Goal: Information Seeking & Learning: Learn about a topic

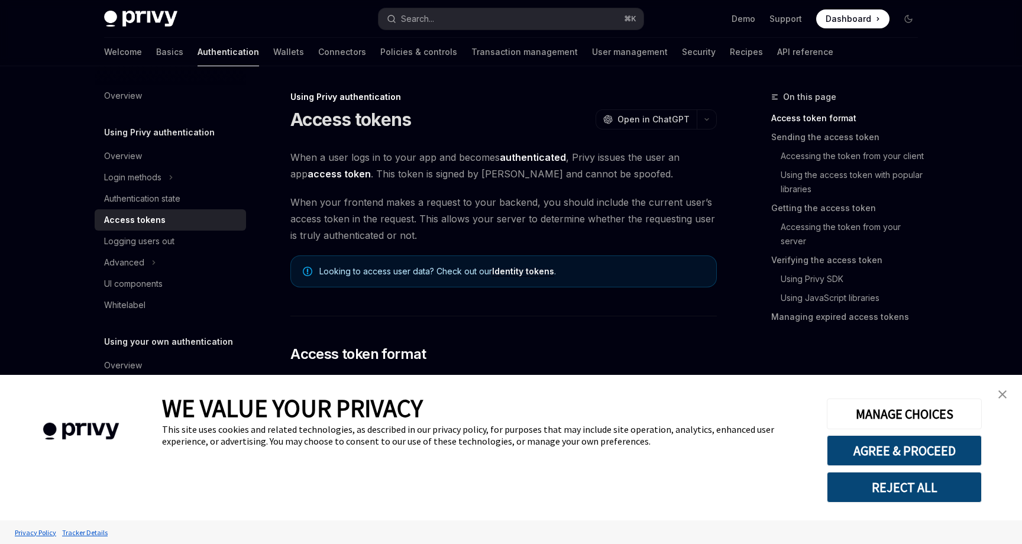
click at [997, 392] on link "close banner" at bounding box center [1003, 395] width 24 height 24
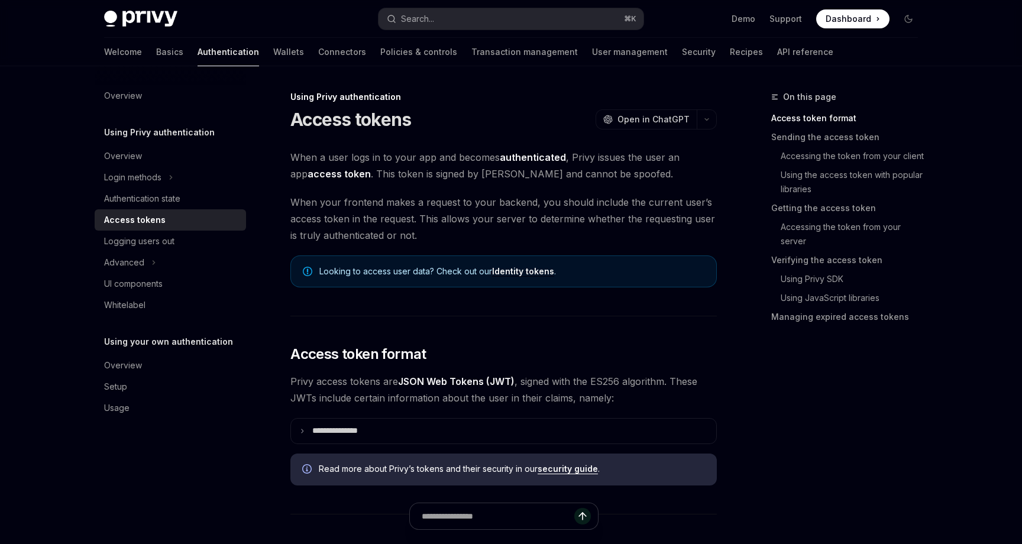
click at [898, 21] on div "Demo Support Dashboard Dashboard" at bounding box center [785, 18] width 265 height 19
click at [903, 21] on button "Toggle dark mode" at bounding box center [908, 18] width 19 height 19
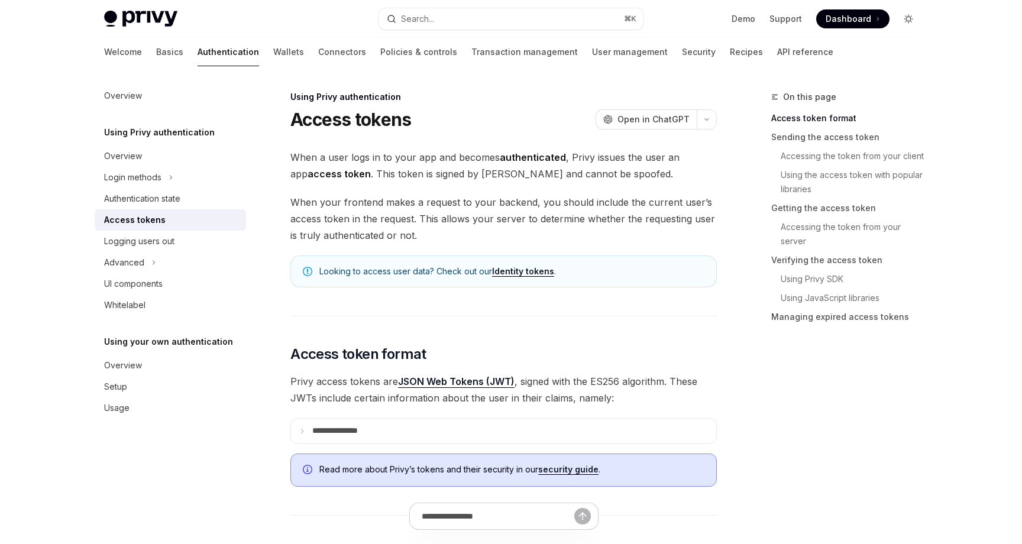
click at [903, 21] on button "Toggle dark mode" at bounding box center [908, 18] width 19 height 19
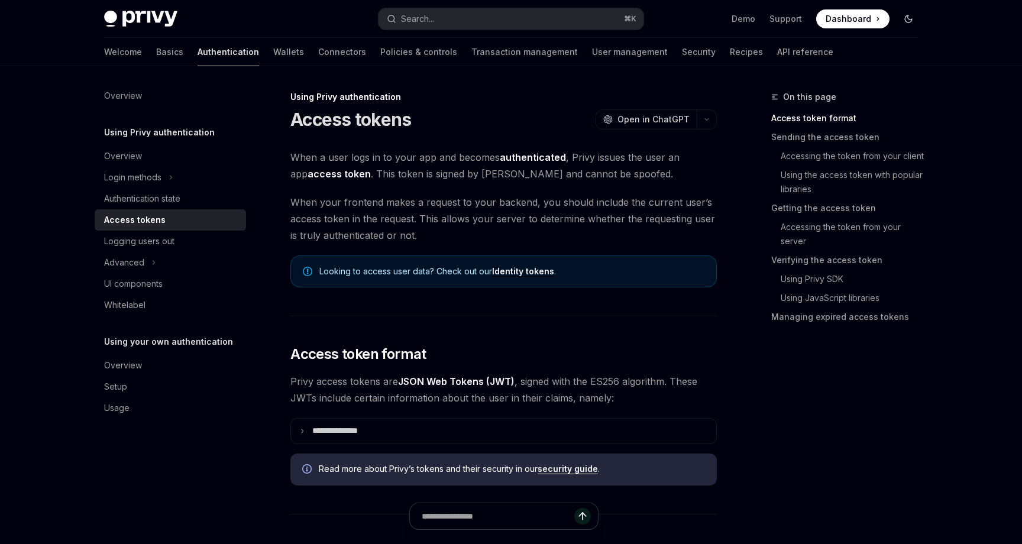
click at [903, 21] on button "Toggle dark mode" at bounding box center [908, 18] width 19 height 19
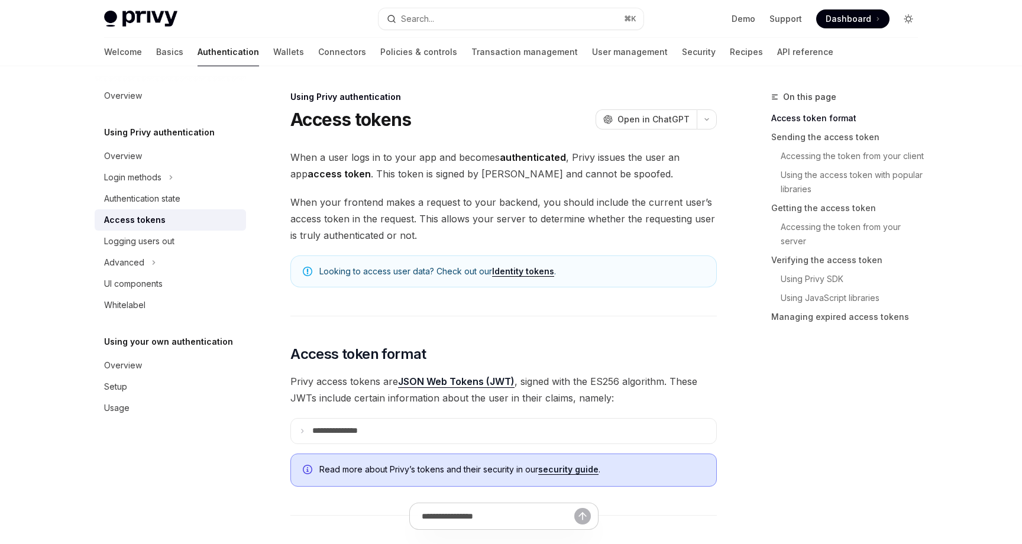
click at [903, 21] on button "Toggle dark mode" at bounding box center [908, 18] width 19 height 19
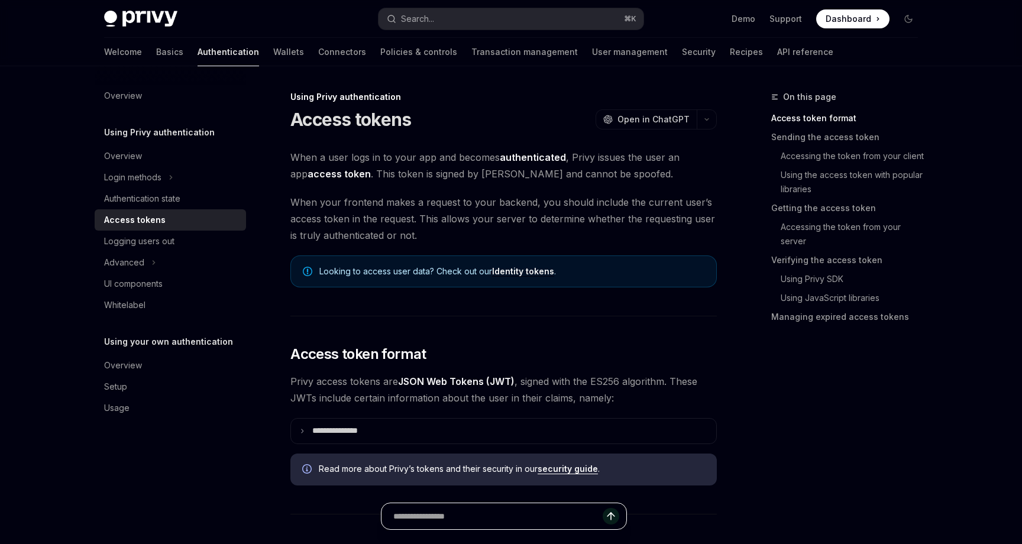
click at [535, 519] on input "Ask a question..." at bounding box center [497, 516] width 209 height 26
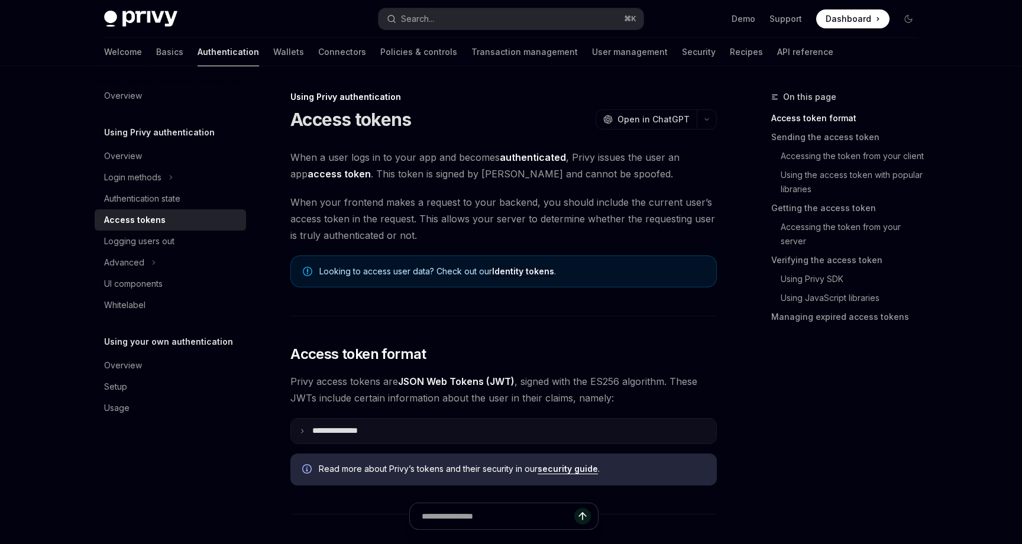
click at [335, 425] on summary "**********" at bounding box center [503, 431] width 425 height 25
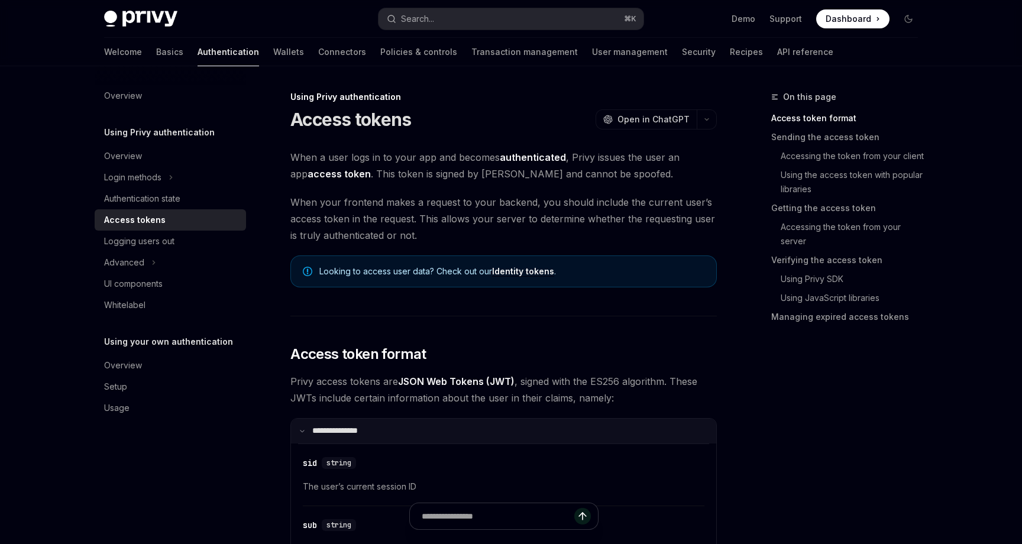
click at [335, 425] on summary "**********" at bounding box center [503, 431] width 425 height 25
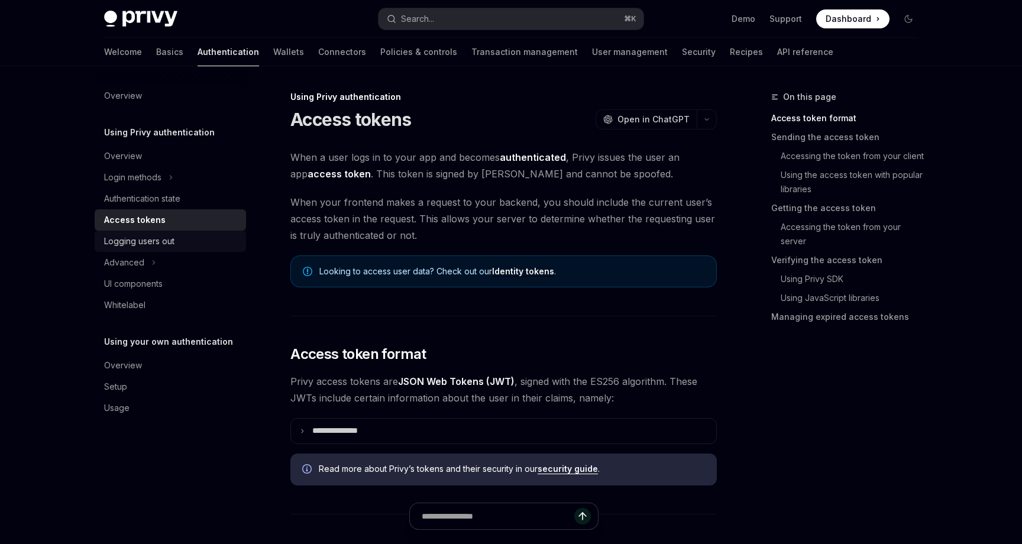
click at [178, 248] on div "Logging users out" at bounding box center [171, 241] width 135 height 14
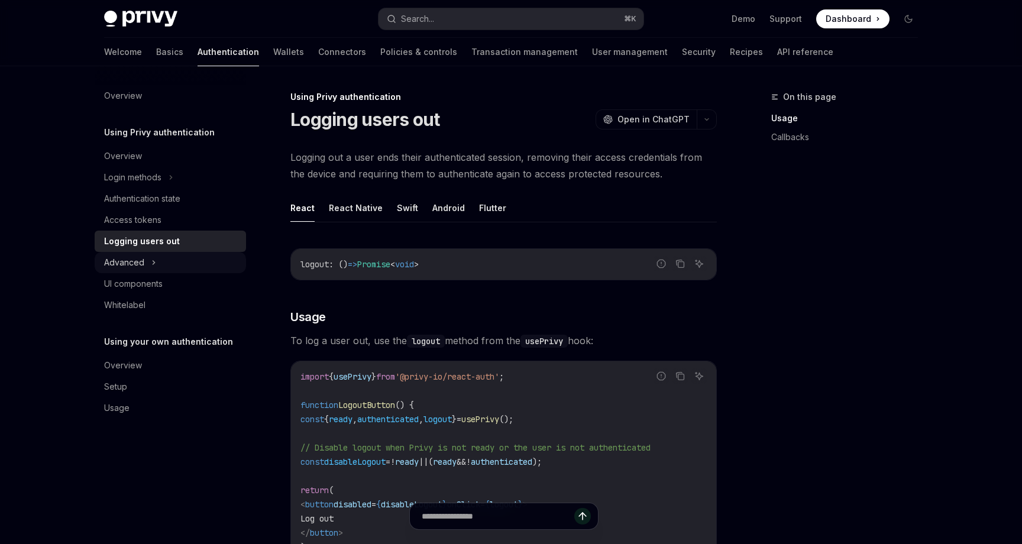
click at [173, 261] on button "Advanced" at bounding box center [170, 262] width 151 height 21
click at [143, 163] on div "Overview" at bounding box center [171, 156] width 135 height 14
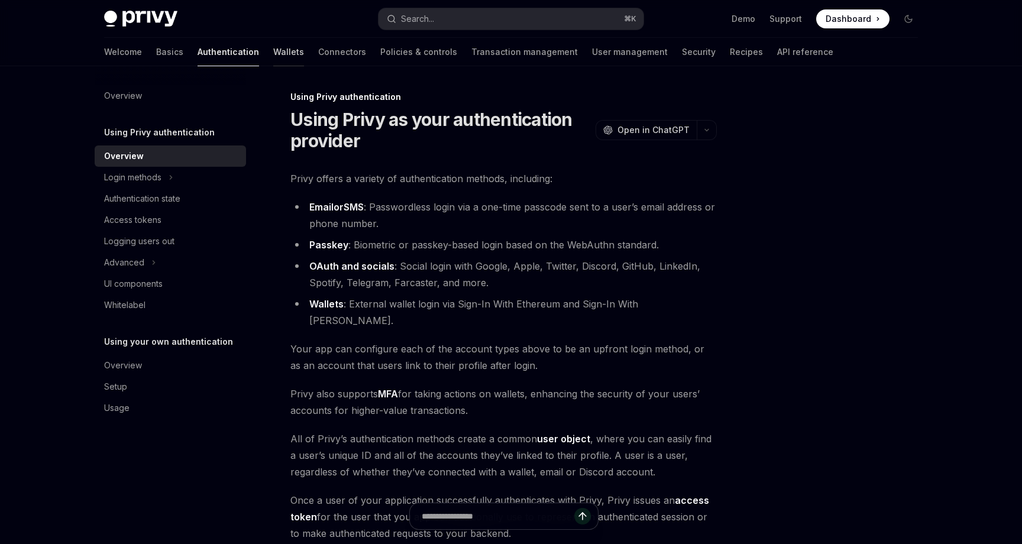
click at [273, 50] on link "Wallets" at bounding box center [288, 52] width 31 height 28
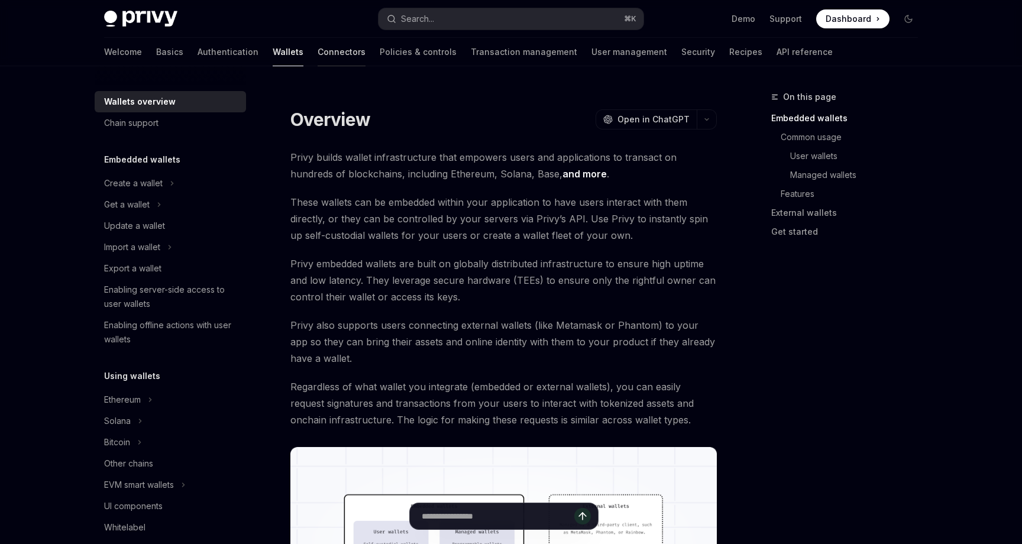
click at [318, 46] on link "Connectors" at bounding box center [342, 52] width 48 height 28
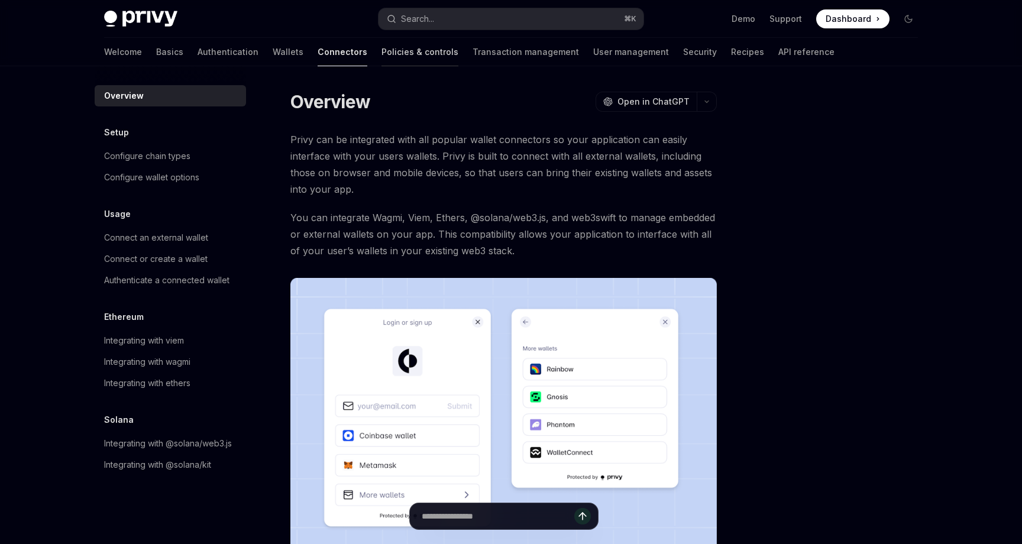
click at [382, 46] on link "Policies & controls" at bounding box center [420, 52] width 77 height 28
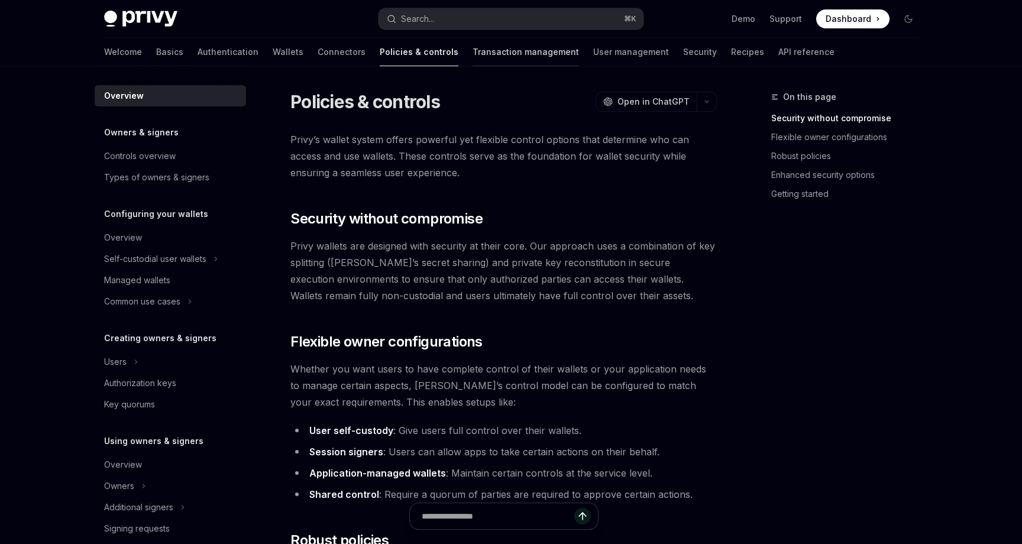
click at [473, 51] on link "Transaction management" at bounding box center [526, 52] width 106 height 28
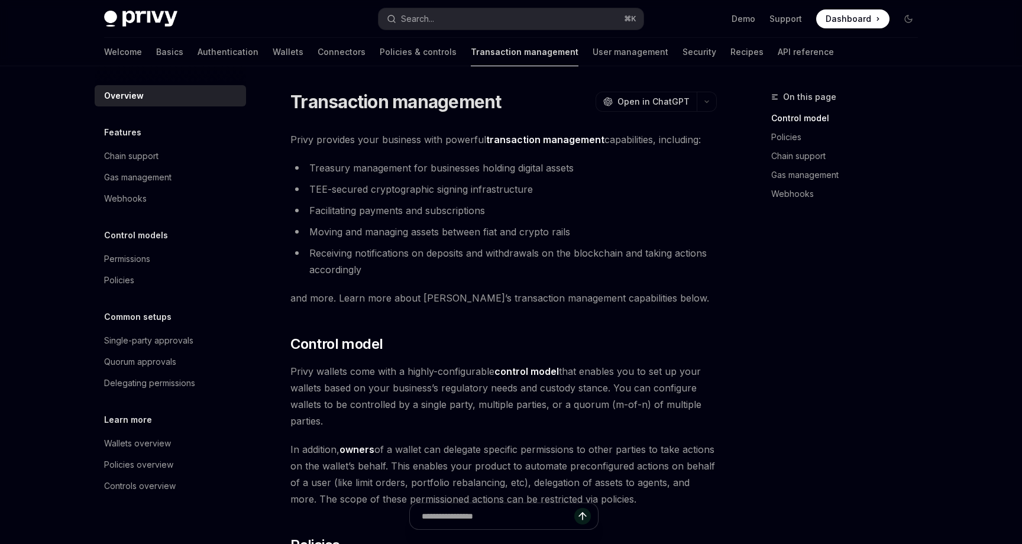
click at [498, 54] on link "Transaction management" at bounding box center [525, 52] width 108 height 28
click at [512, 53] on div "Welcome Basics Authentication Wallets Connectors Policies & controls Transactio…" at bounding box center [469, 52] width 730 height 28
click at [593, 53] on link "User management" at bounding box center [631, 52] width 76 height 28
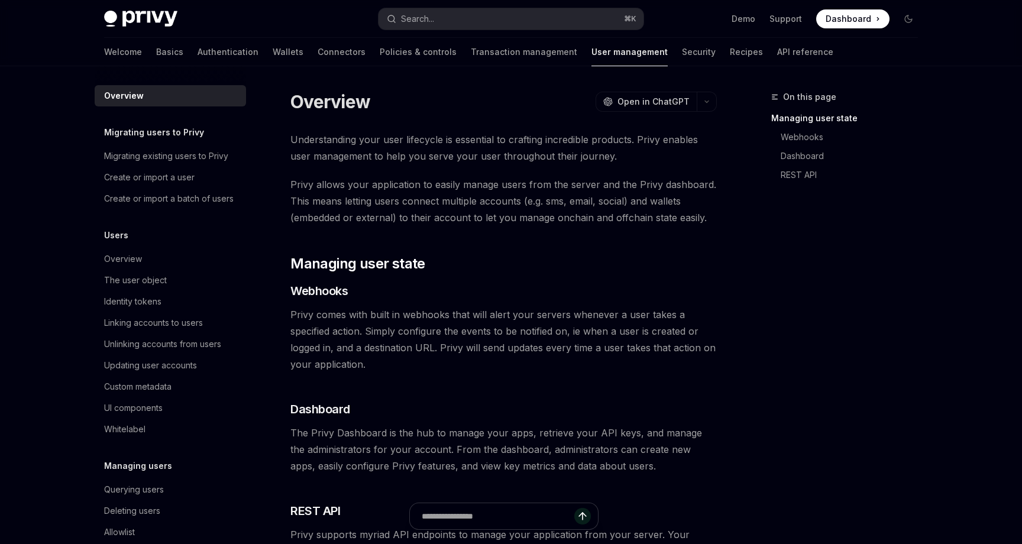
click at [604, 54] on div "Welcome Basics Authentication Wallets Connectors Policies & controls Transactio…" at bounding box center [468, 52] width 729 height 28
click at [730, 54] on link "Recipes" at bounding box center [746, 52] width 33 height 28
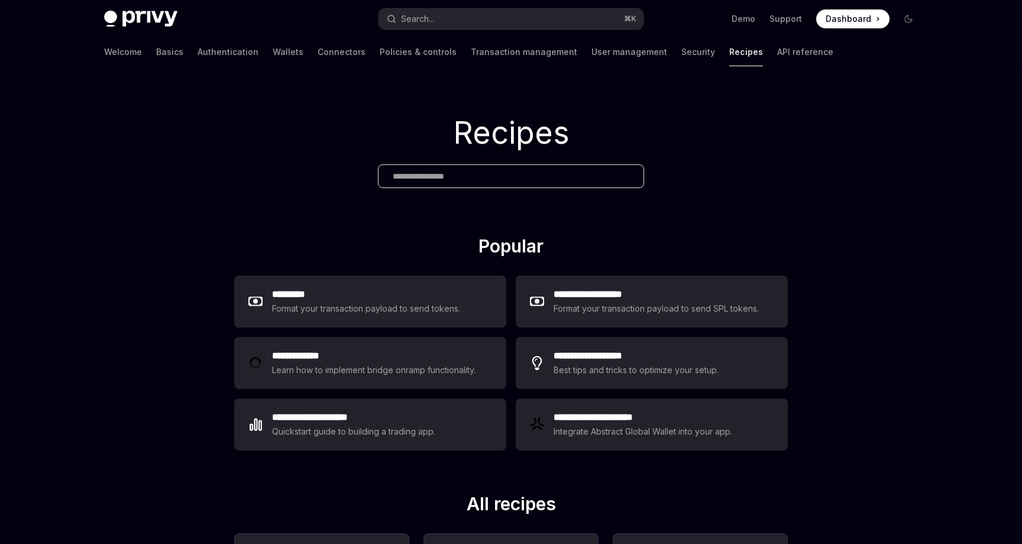
click at [603, 54] on div "Welcome Basics Authentication Wallets Connectors Policies & controls Transactio…" at bounding box center [468, 52] width 729 height 28
click at [681, 50] on link "Security" at bounding box center [698, 52] width 34 height 28
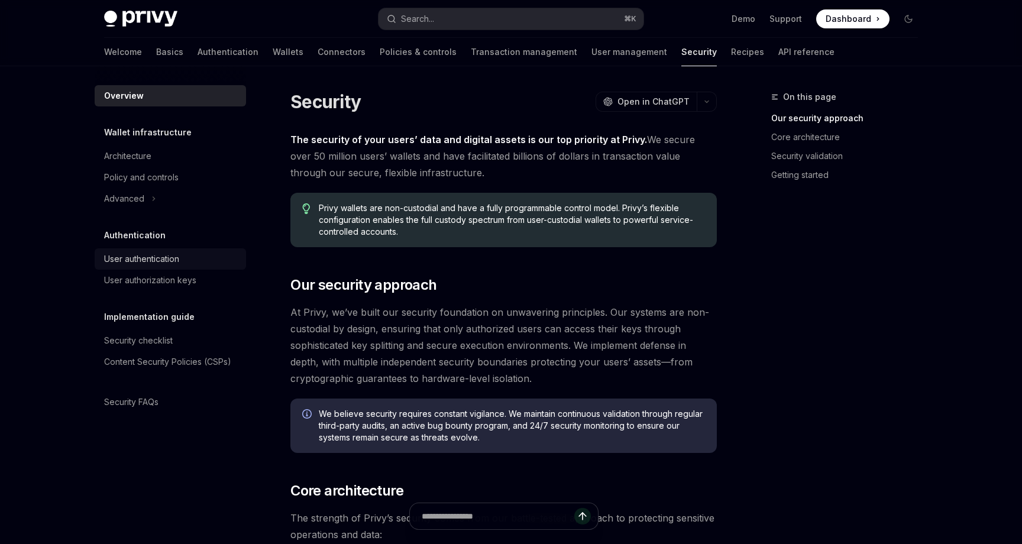
click at [144, 266] on link "User authentication" at bounding box center [170, 258] width 151 height 21
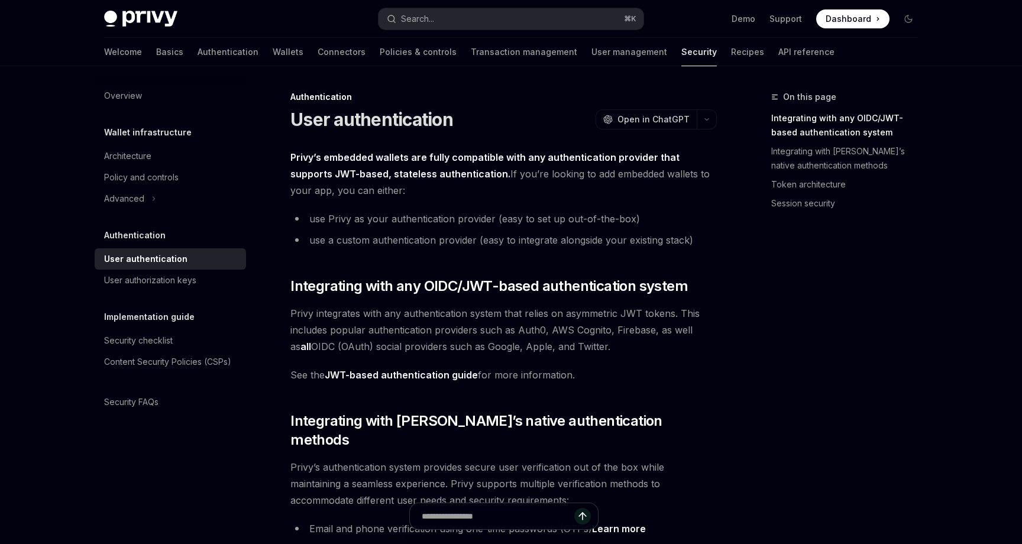
click at [141, 18] on img at bounding box center [140, 19] width 73 height 17
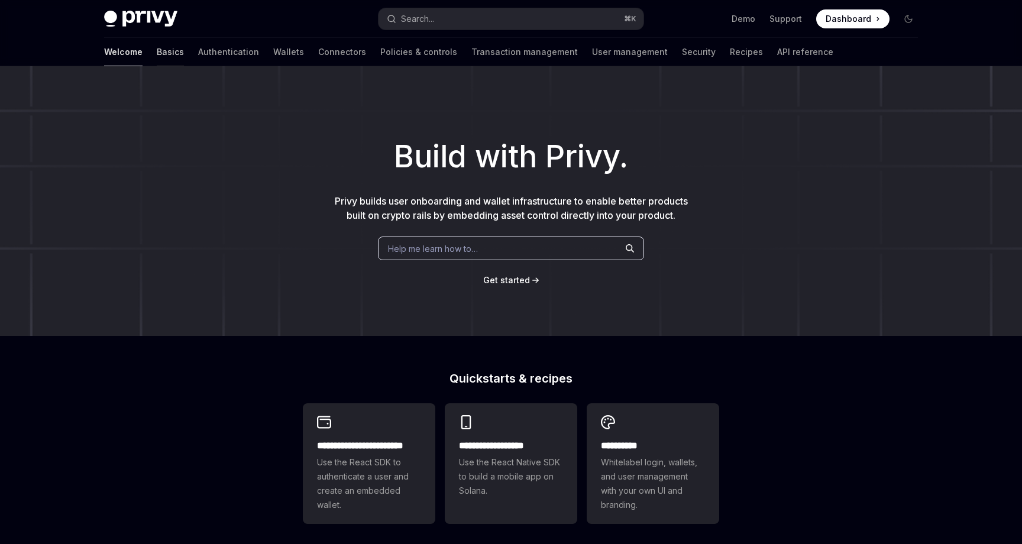
click at [157, 56] on link "Basics" at bounding box center [170, 52] width 27 height 28
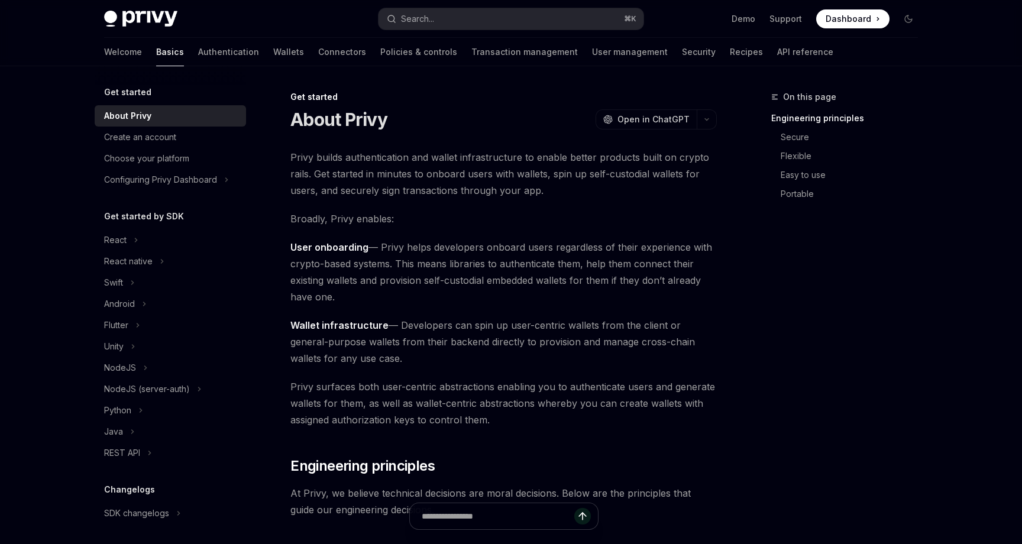
click at [143, 35] on div "Privy Docs home page Search... ⌘ K Demo Support Dashboard Dashboard Search..." at bounding box center [511, 19] width 814 height 38
click at [153, 21] on img at bounding box center [140, 19] width 73 height 17
type textarea "*"
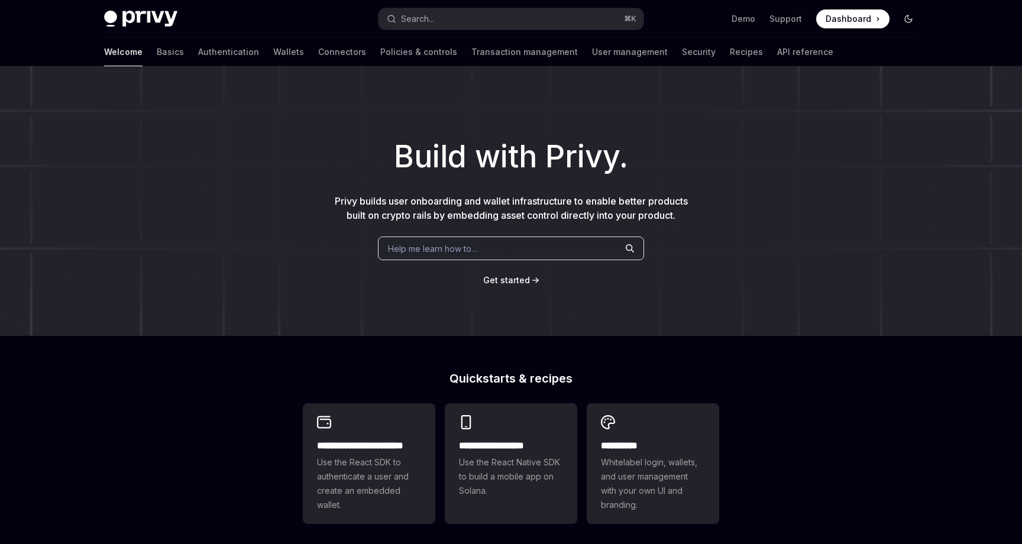
click at [913, 18] on button "Toggle dark mode" at bounding box center [908, 18] width 19 height 19
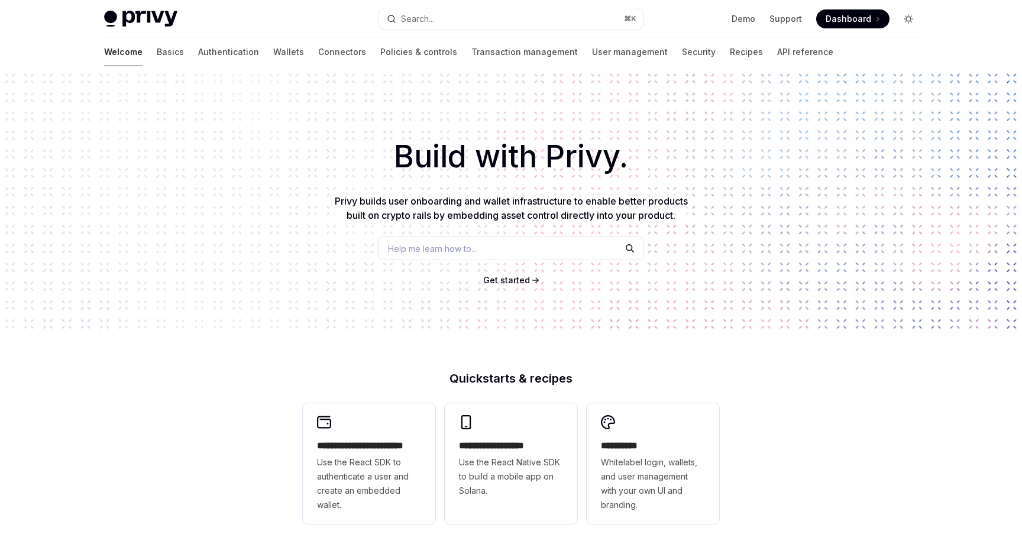
click at [910, 18] on icon "Toggle dark mode" at bounding box center [908, 18] width 9 height 9
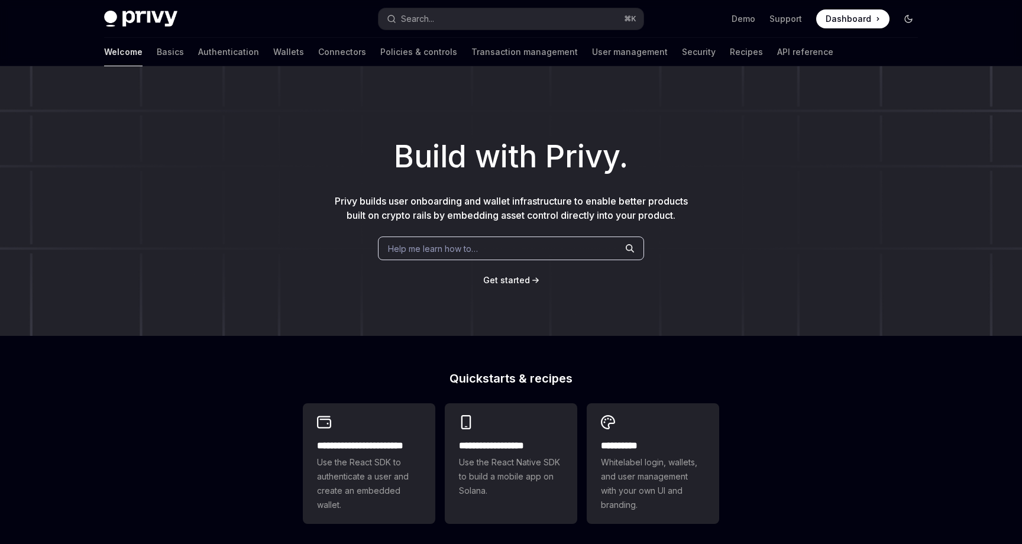
click at [910, 18] on icon "Toggle dark mode" at bounding box center [908, 18] width 9 height 9
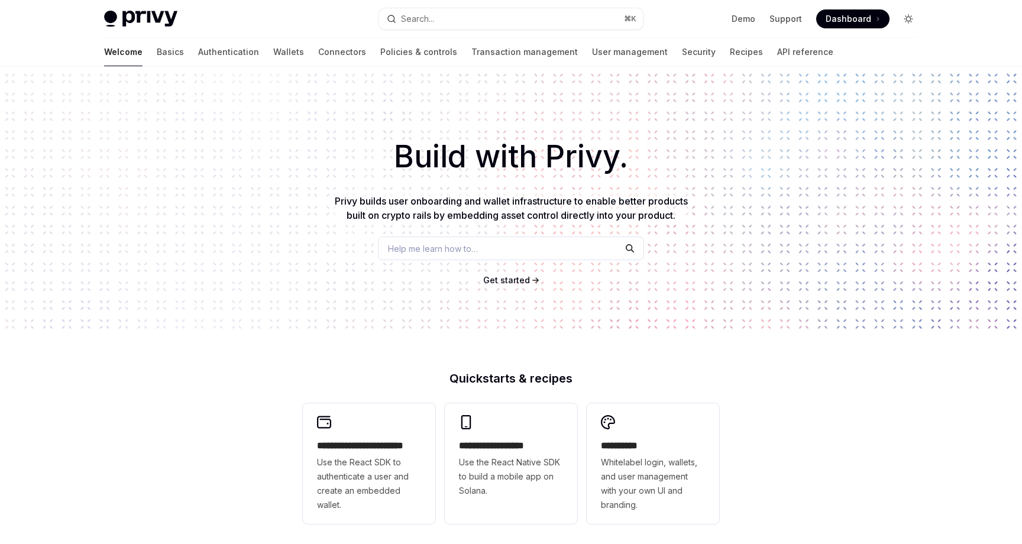
click at [910, 18] on icon "Toggle dark mode" at bounding box center [908, 18] width 9 height 9
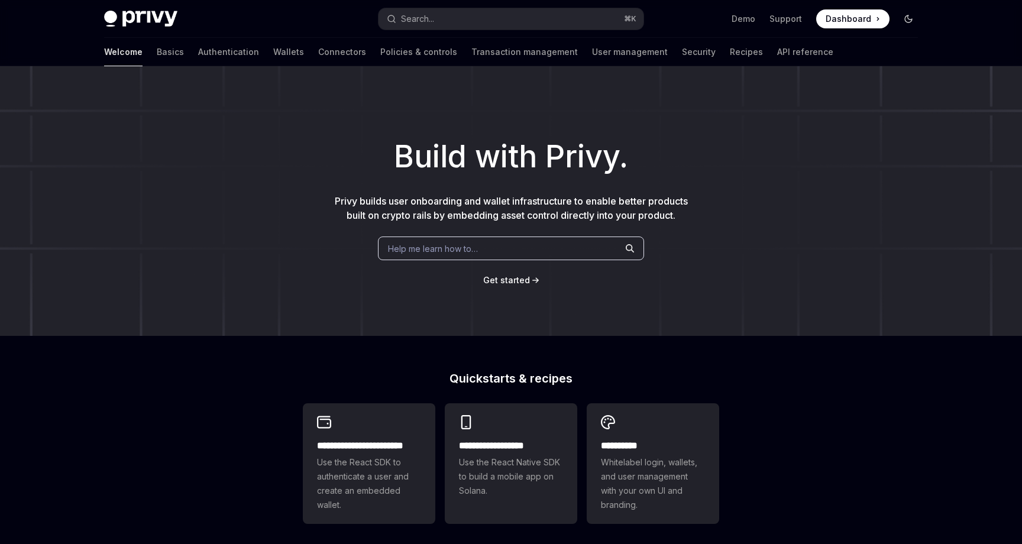
click at [910, 18] on icon "Toggle dark mode" at bounding box center [908, 18] width 9 height 9
click at [0, 0] on icon "Toggle dark mode" at bounding box center [0, 0] width 0 height 0
click at [910, 18] on icon "Toggle dark mode" at bounding box center [908, 18] width 9 height 9
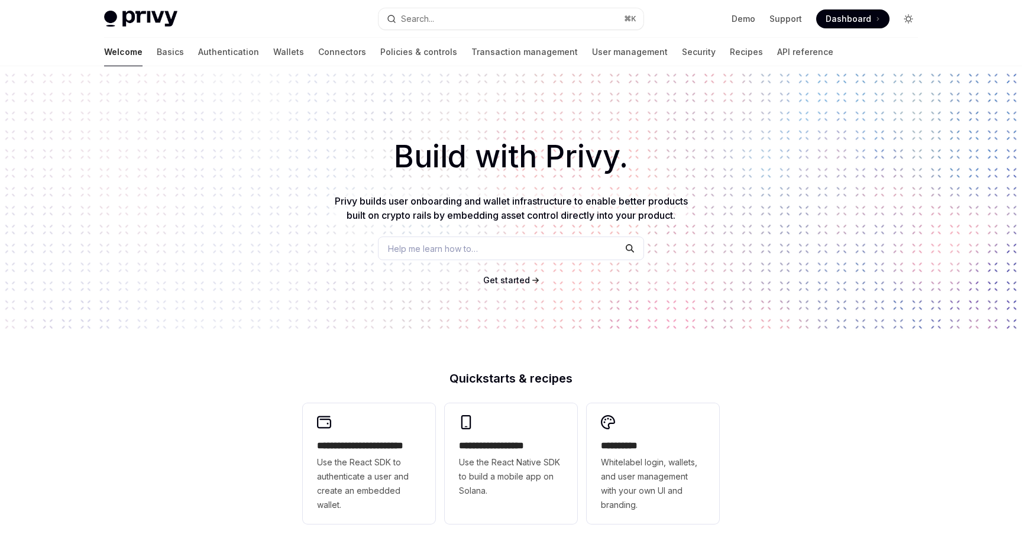
click at [910, 18] on icon "Toggle dark mode" at bounding box center [908, 18] width 9 height 9
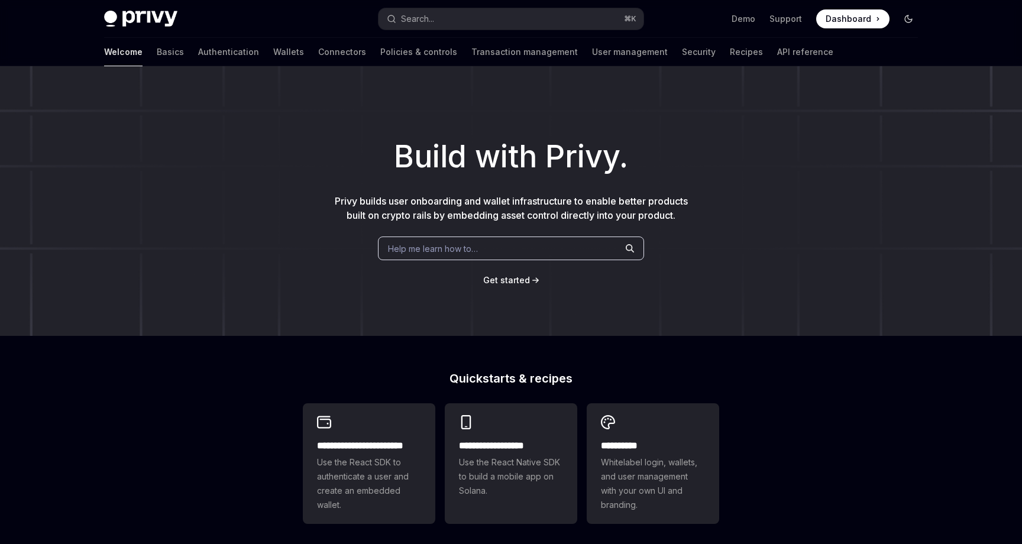
click at [910, 18] on icon "Toggle dark mode" at bounding box center [908, 18] width 9 height 9
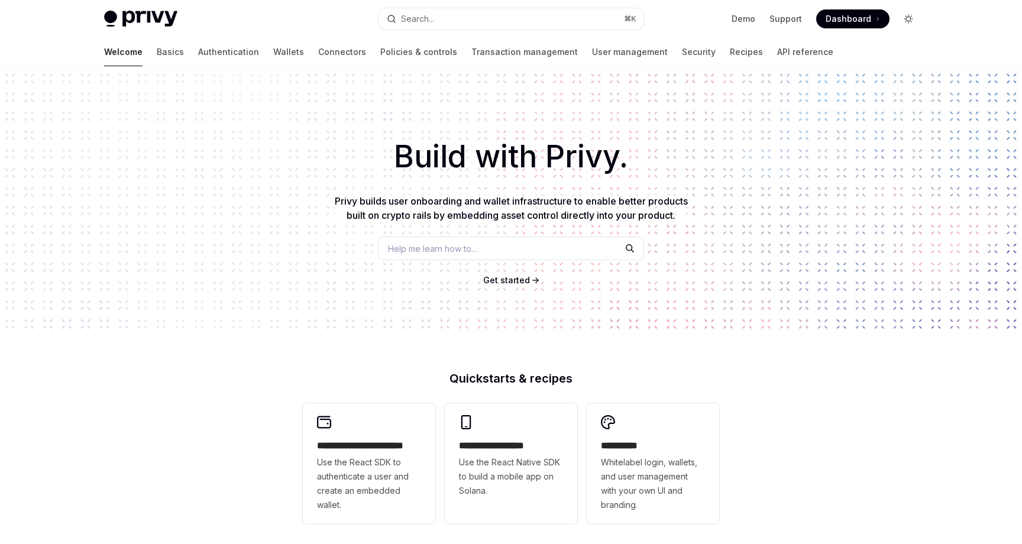
click at [910, 18] on icon "Toggle dark mode" at bounding box center [908, 18] width 9 height 9
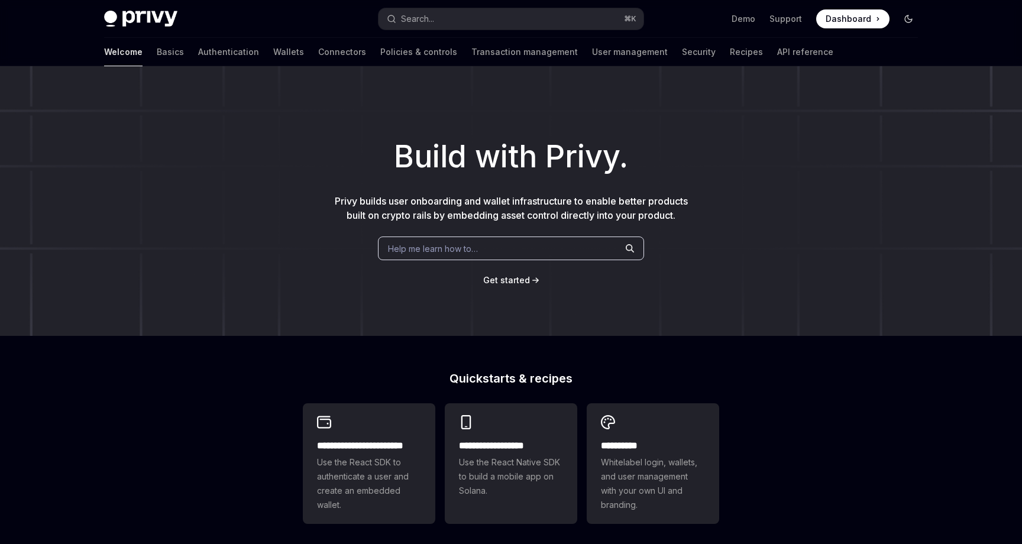
click at [910, 18] on icon "Toggle dark mode" at bounding box center [908, 18] width 9 height 9
click at [0, 0] on icon "Toggle dark mode" at bounding box center [0, 0] width 0 height 0
click at [910, 18] on icon "Toggle dark mode" at bounding box center [908, 18] width 9 height 9
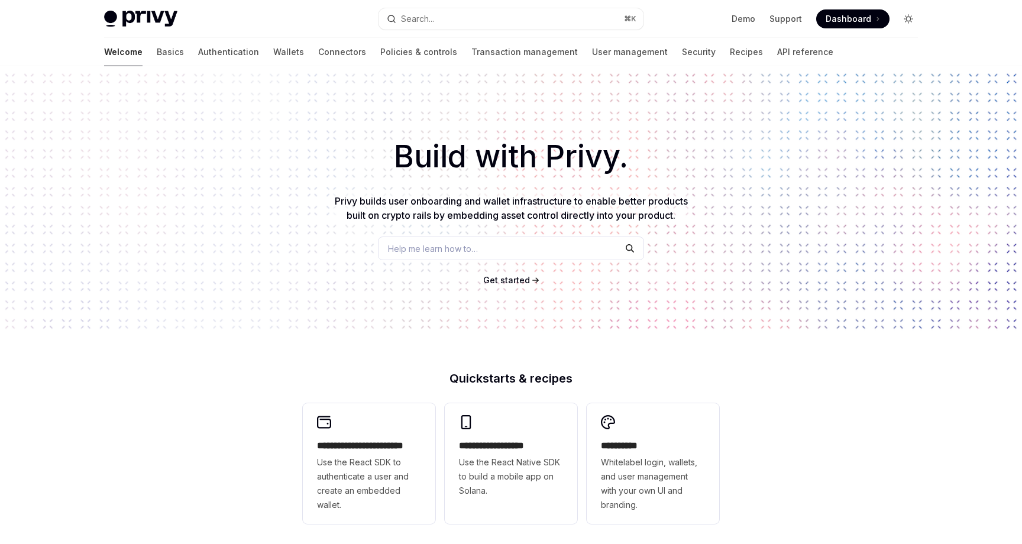
click at [910, 18] on icon "Toggle dark mode" at bounding box center [908, 18] width 9 height 9
click at [0, 0] on icon "Toggle dark mode" at bounding box center [0, 0] width 0 height 0
click at [910, 18] on icon "Toggle dark mode" at bounding box center [908, 18] width 9 height 9
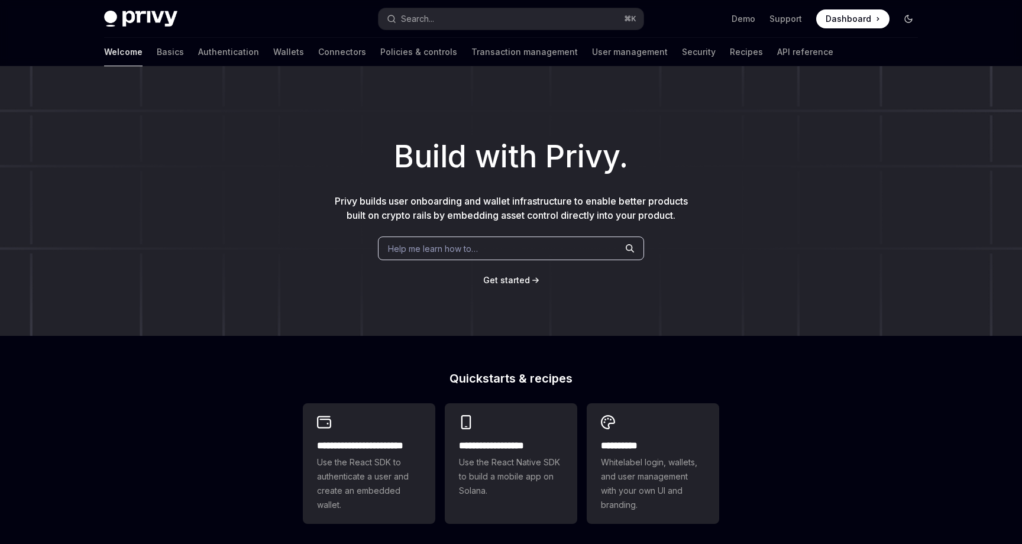
click at [910, 18] on icon "Toggle dark mode" at bounding box center [908, 18] width 9 height 9
click at [0, 0] on icon "Toggle dark mode" at bounding box center [0, 0] width 0 height 0
click at [910, 18] on icon "Toggle dark mode" at bounding box center [908, 18] width 9 height 9
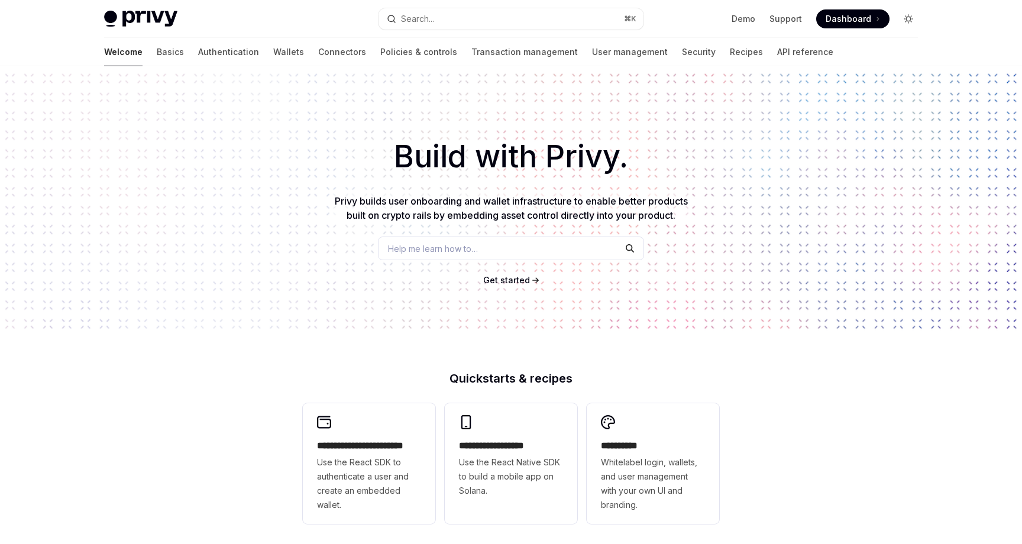
click at [910, 18] on icon "Toggle dark mode" at bounding box center [908, 18] width 9 height 9
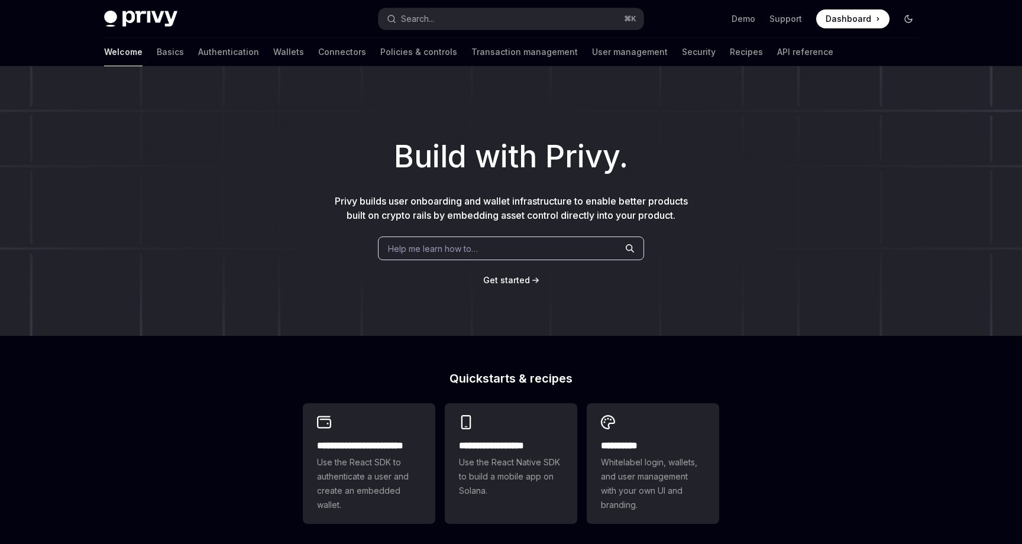
click at [910, 18] on icon "Toggle dark mode" at bounding box center [908, 18] width 9 height 9
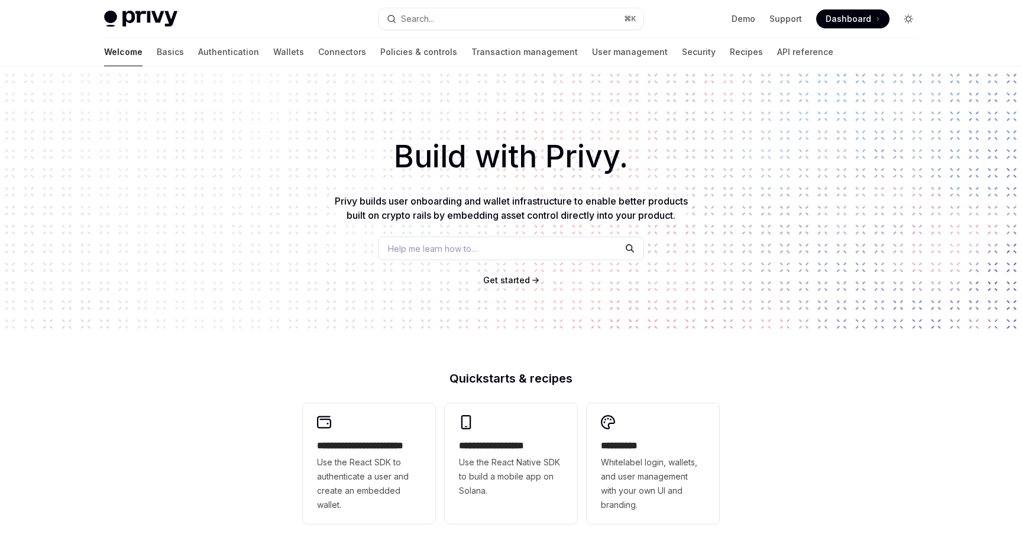
click at [910, 18] on icon "Toggle dark mode" at bounding box center [908, 18] width 9 height 9
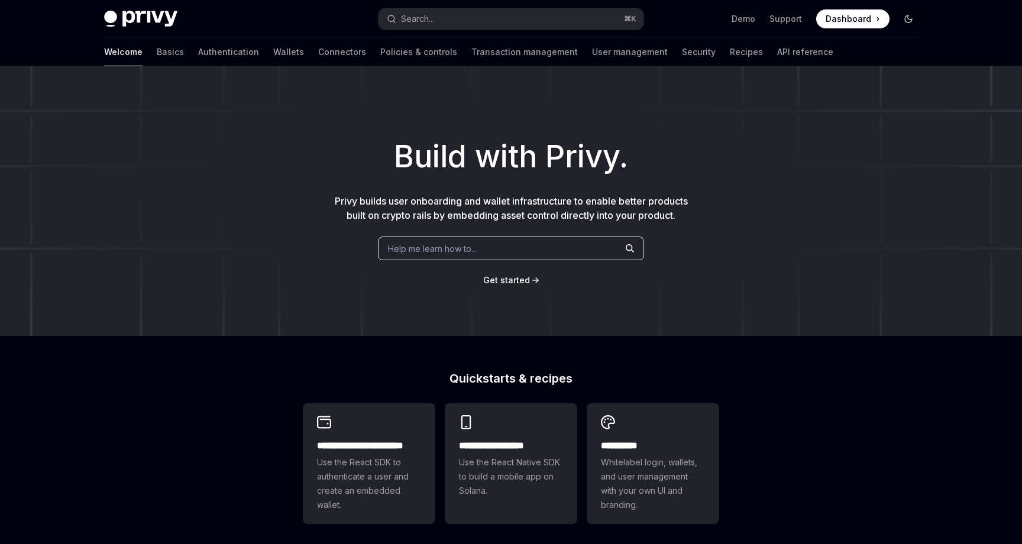
click at [910, 18] on icon "Toggle dark mode" at bounding box center [908, 18] width 9 height 9
click at [0, 0] on icon "Toggle dark mode" at bounding box center [0, 0] width 0 height 0
click at [910, 18] on icon "Toggle dark mode" at bounding box center [908, 18] width 9 height 9
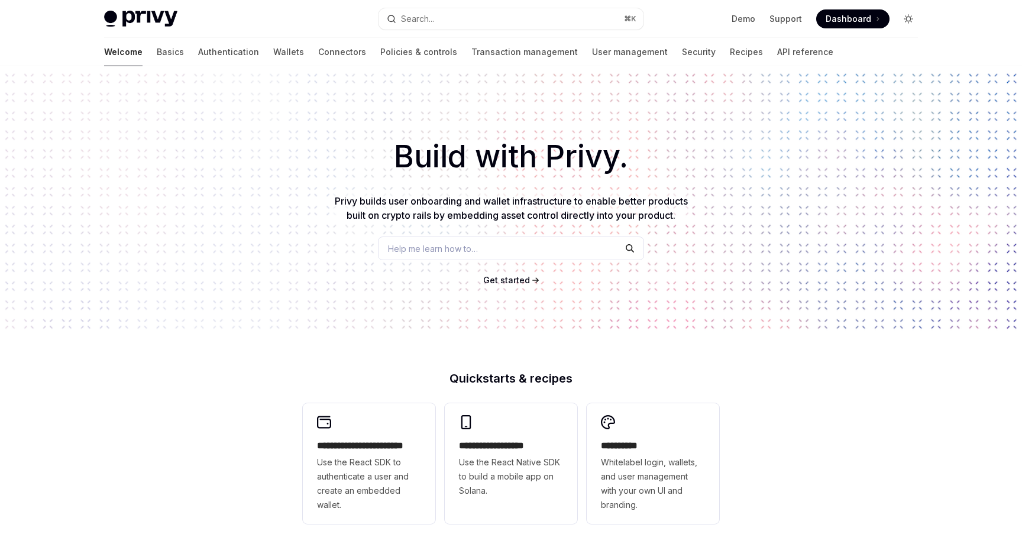
click at [910, 18] on icon "Toggle dark mode" at bounding box center [908, 18] width 9 height 9
